Goal: Navigation & Orientation: Find specific page/section

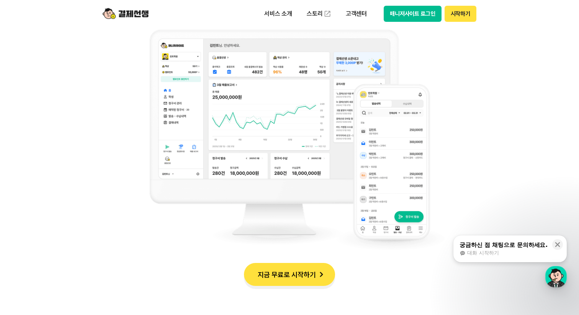
scroll to position [778, 0]
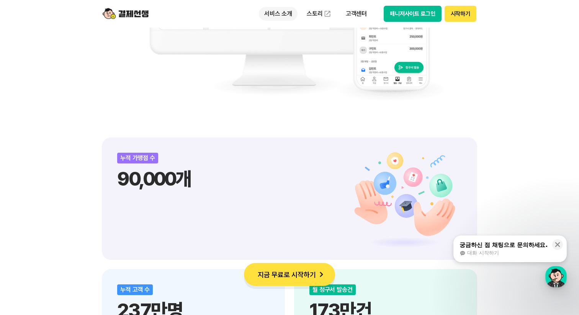
click at [288, 10] on p "서비스 소개" at bounding box center [278, 14] width 39 height 14
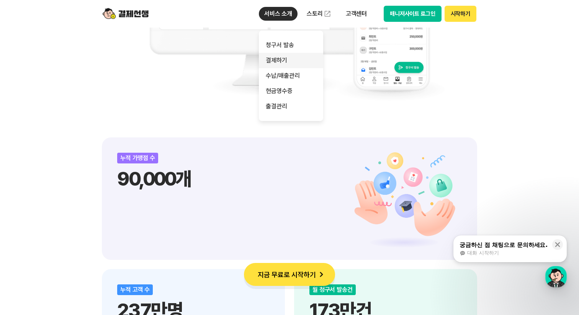
click at [285, 62] on link "결제하기" at bounding box center [291, 60] width 64 height 15
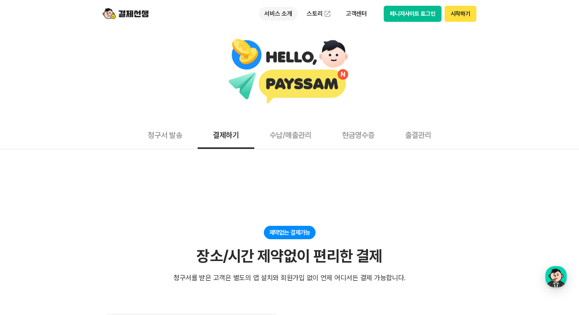
click at [281, 13] on p "서비스 소개" at bounding box center [278, 14] width 39 height 14
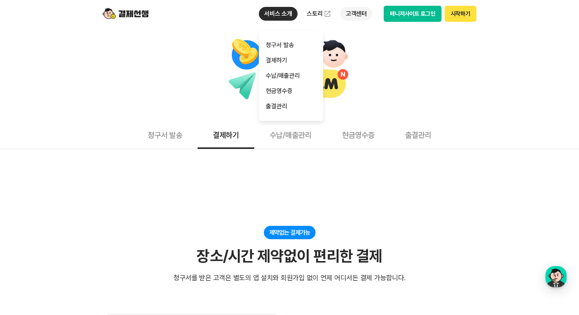
click at [354, 15] on p "고객센터" at bounding box center [357, 14] width 32 height 14
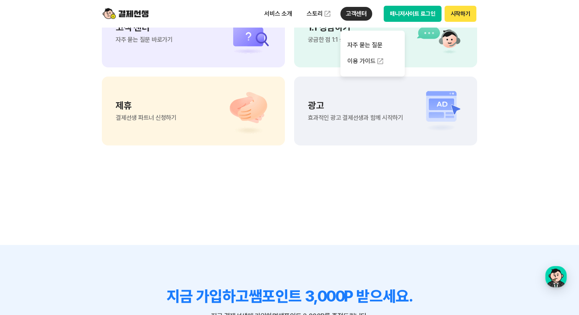
scroll to position [2565, 0]
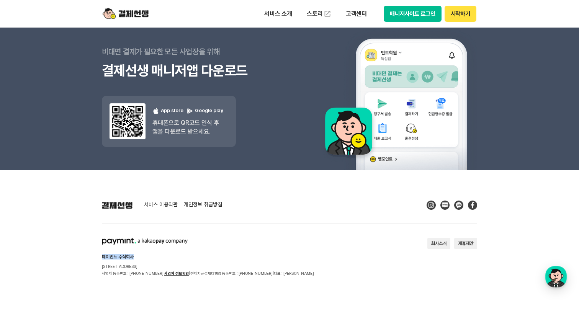
drag, startPoint x: 102, startPoint y: 256, endPoint x: 142, endPoint y: 259, distance: 40.3
click at [142, 259] on footer "서비스 이용약관 개인정보 취급방침 페이민트 주식회사 [STREET_ADDRESS] 사업자 등록번호 : [PHONE_NUMBER] 사업자 정보확…" at bounding box center [289, 242] width 579 height 145
drag, startPoint x: 101, startPoint y: 242, endPoint x: 195, endPoint y: 242, distance: 94.2
click at [196, 242] on footer "서비스 이용약관 개인정보 취급방침 페이민트 주식회사 [STREET_ADDRESS] 사업자 등록번호 : [PHONE_NUMBER] 사업자 정보확…" at bounding box center [289, 242] width 579 height 145
click at [195, 242] on div "페이민트 주식회사 [STREET_ADDRESS] 사업자 등록번호 : [PHONE_NUMBER] 사업자 정보확인 | 전자지급결제대행업 등록번호 …" at bounding box center [208, 257] width 212 height 39
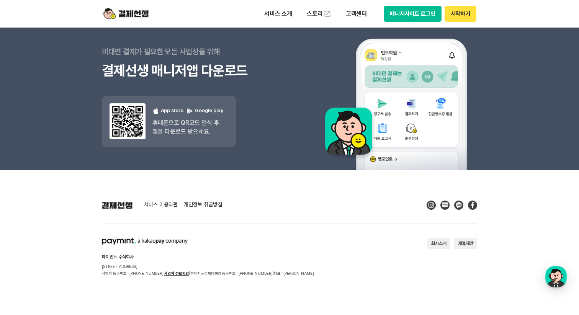
click at [176, 240] on img at bounding box center [145, 241] width 86 height 7
click at [107, 241] on img at bounding box center [145, 241] width 86 height 7
click at [144, 241] on img at bounding box center [145, 241] width 86 height 7
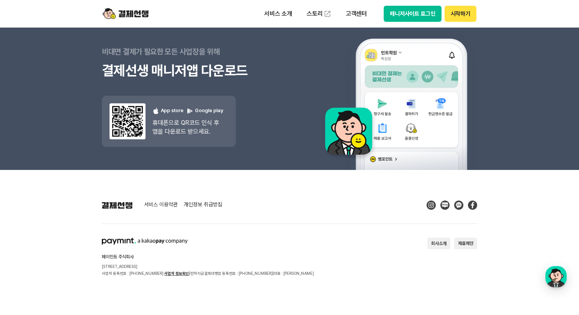
click at [144, 241] on img at bounding box center [145, 241] width 86 height 7
click at [172, 242] on img at bounding box center [145, 241] width 86 height 7
drag, startPoint x: 172, startPoint y: 242, endPoint x: 141, endPoint y: 243, distance: 30.7
click at [172, 242] on img at bounding box center [145, 241] width 86 height 7
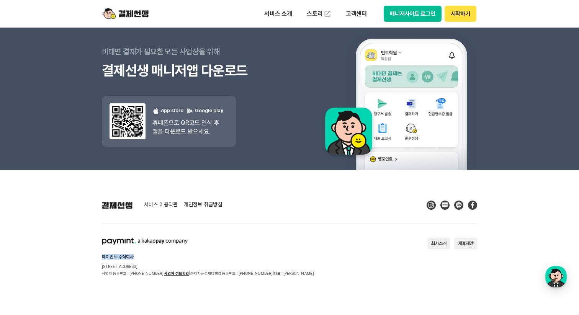
drag, startPoint x: 144, startPoint y: 259, endPoint x: 93, endPoint y: 254, distance: 50.5
click at [93, 254] on footer "서비스 이용약관 개인정보 취급방침 페이민트 주식회사 [STREET_ADDRESS] 사업자 등록번호 : [PHONE_NUMBER] 사업자 정보확…" at bounding box center [289, 242] width 579 height 145
copy h2 "페이민트 주식회사"
